Goal: Browse casually

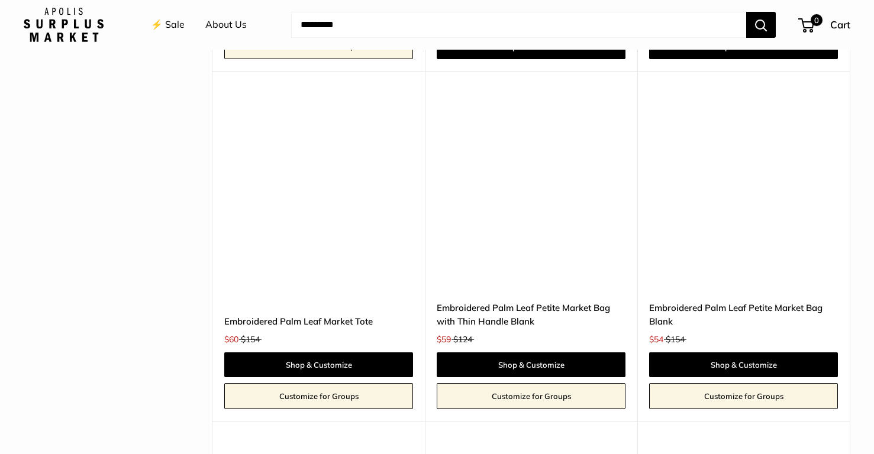
scroll to position [2650, 0]
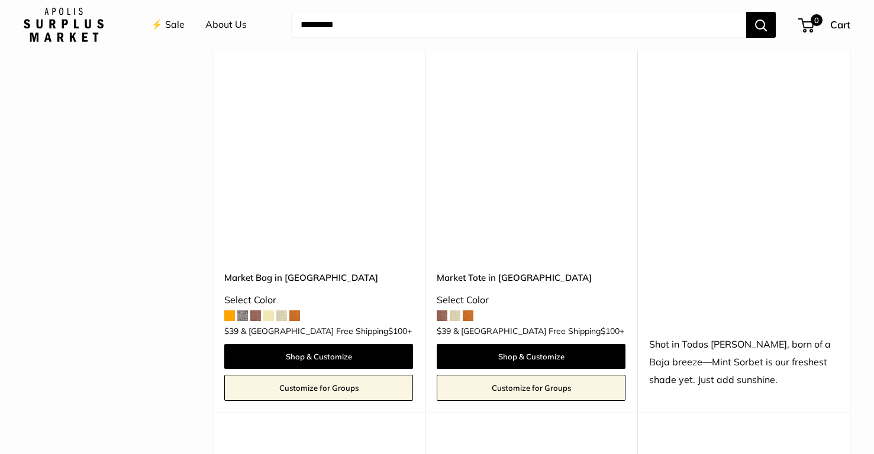
scroll to position [810, 0]
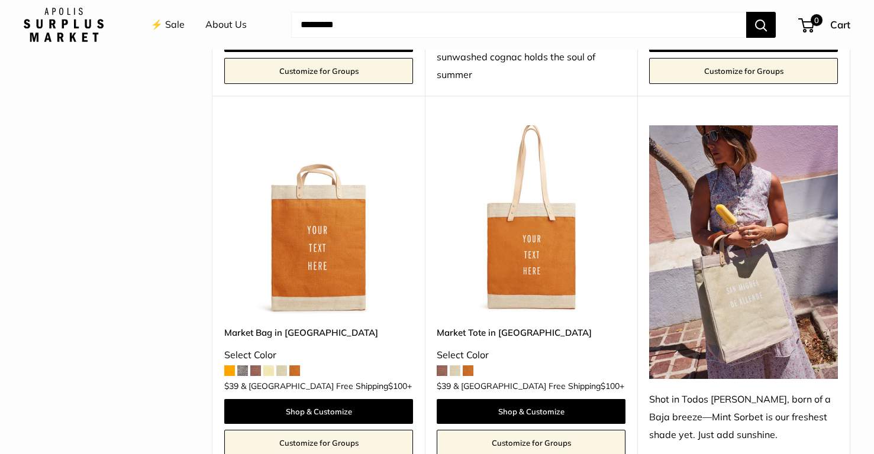
click at [0, 0] on img at bounding box center [0, 0] width 0 height 0
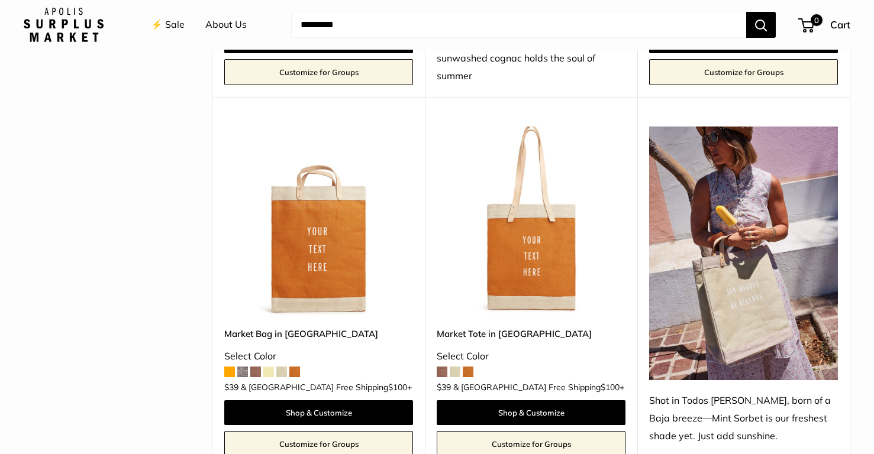
click at [0, 0] on img at bounding box center [0, 0] width 0 height 0
